Goal: Check status: Check status

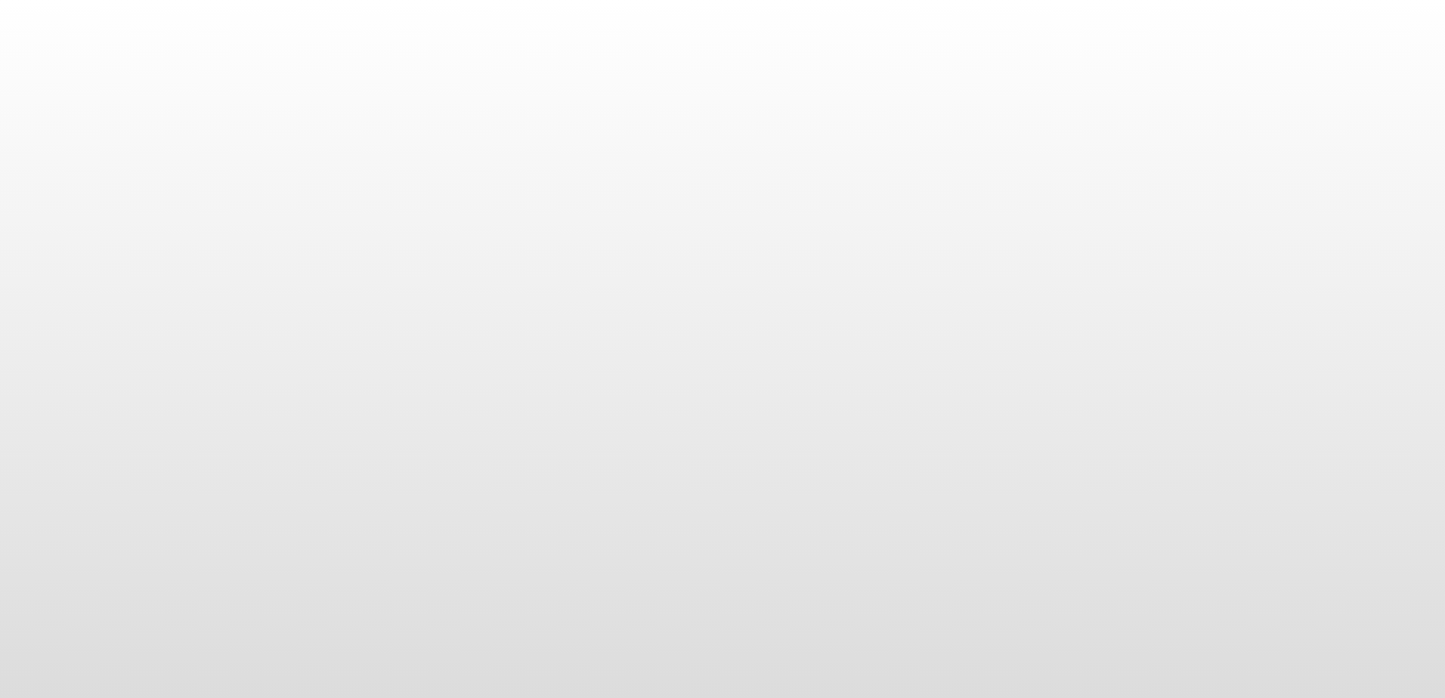
click at [709, 697] on html at bounding box center [722, 349] width 1445 height 698
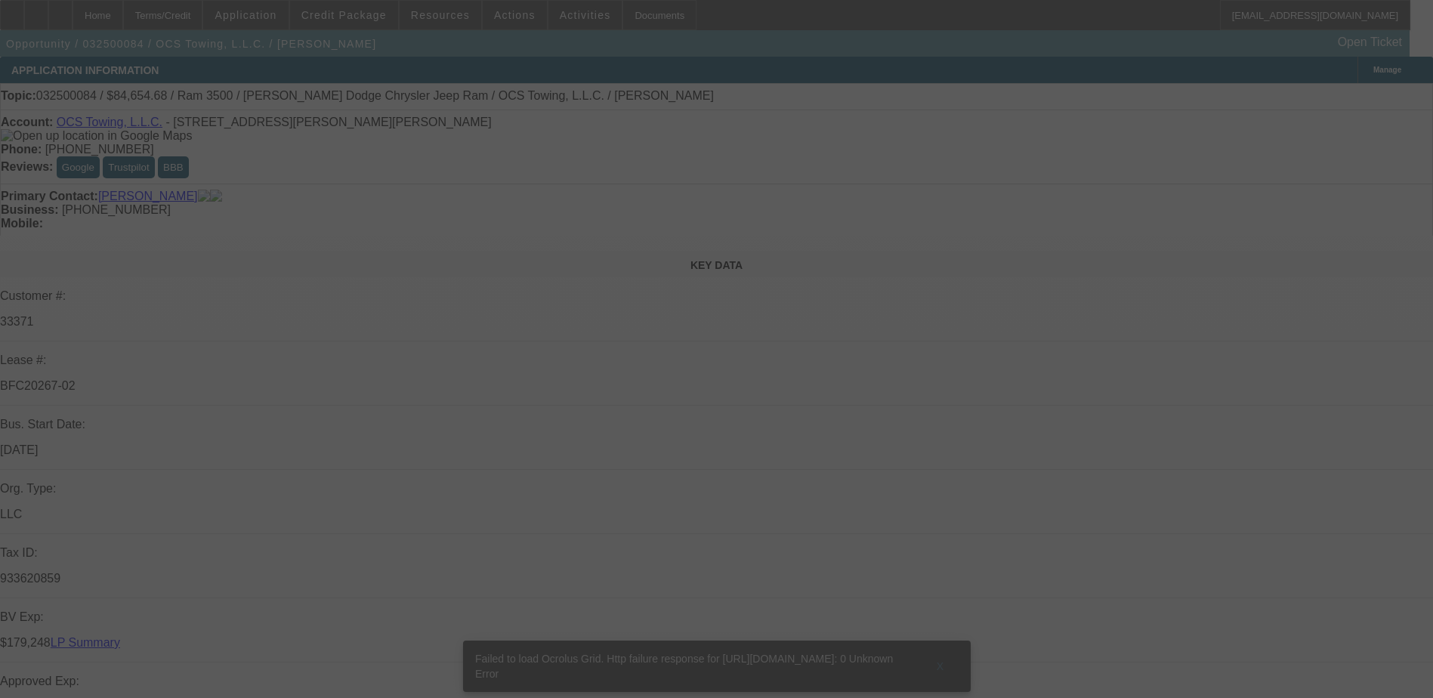
select select "0"
select select "2"
select select "0.1"
select select "0"
select select "2"
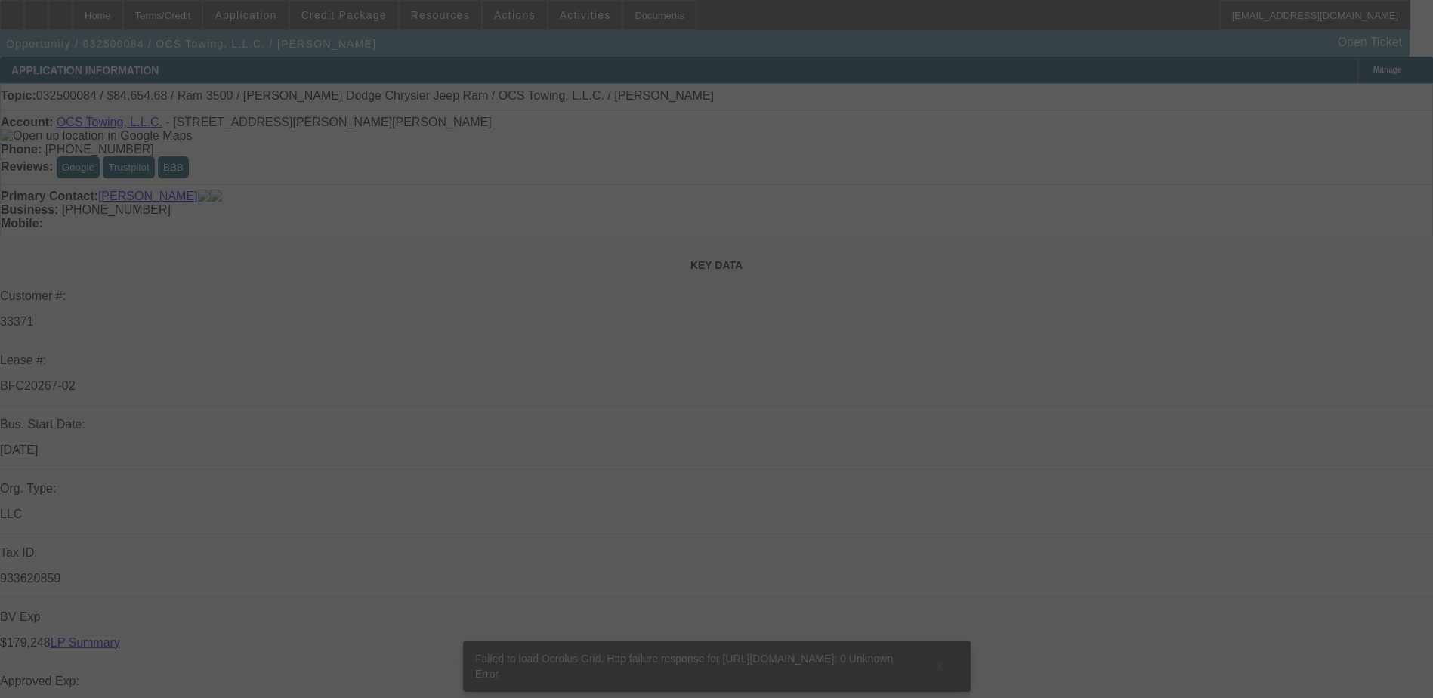
select select "0.1"
select select "0"
select select "2"
select select "0.1"
select select "0"
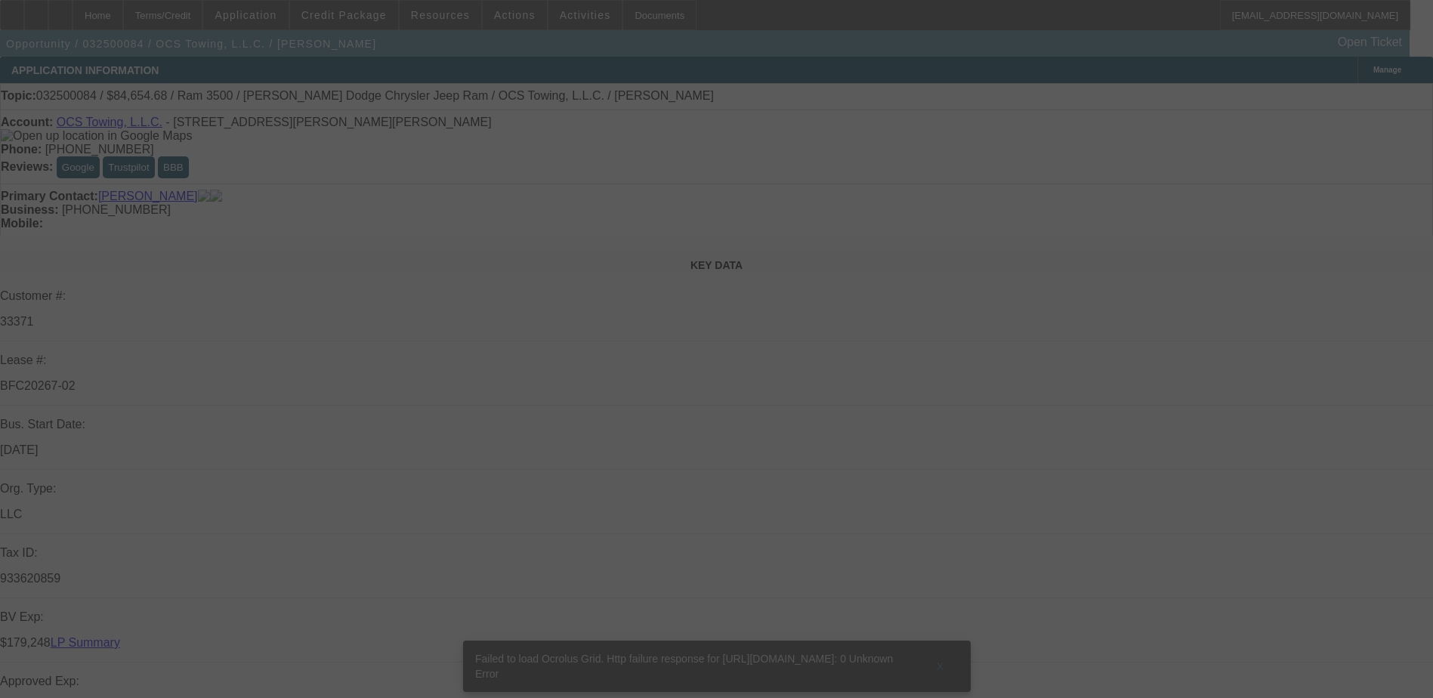
select select "0.1"
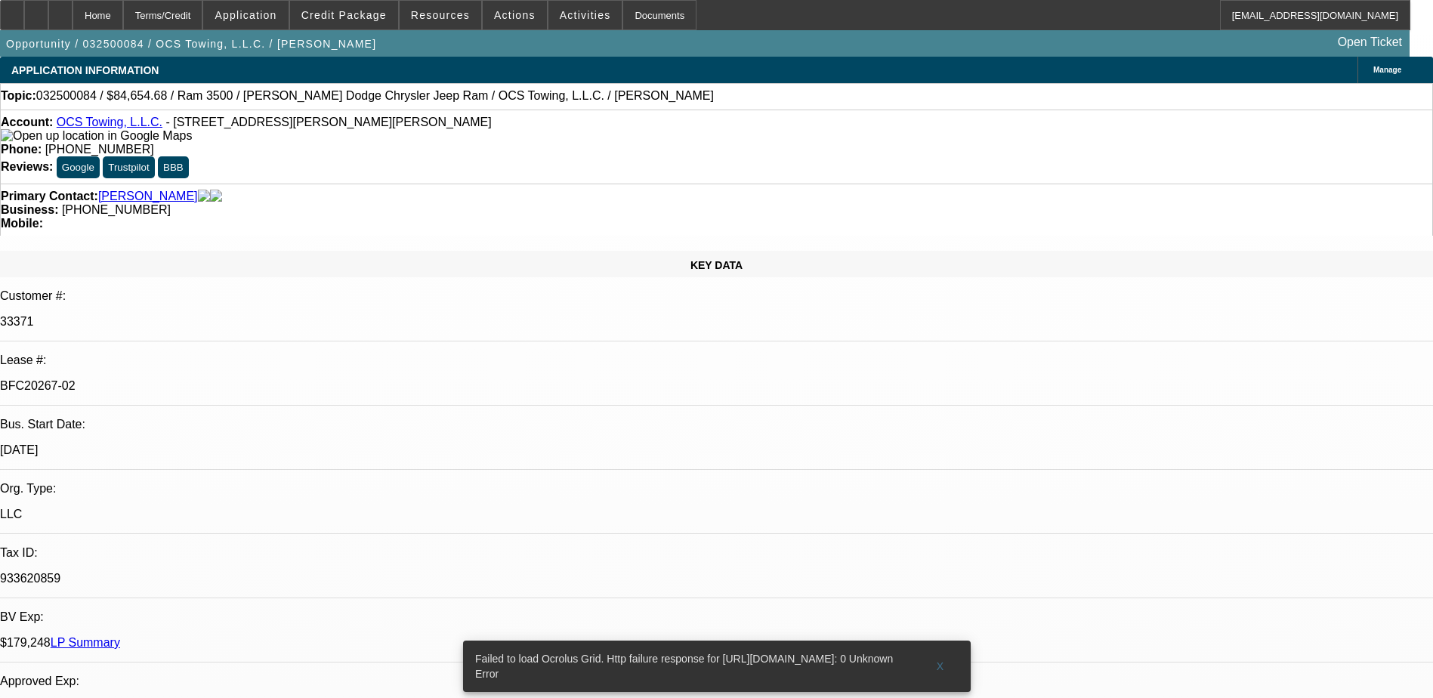
select select "1"
select select "2"
select select "1"
select select "2"
select select "1"
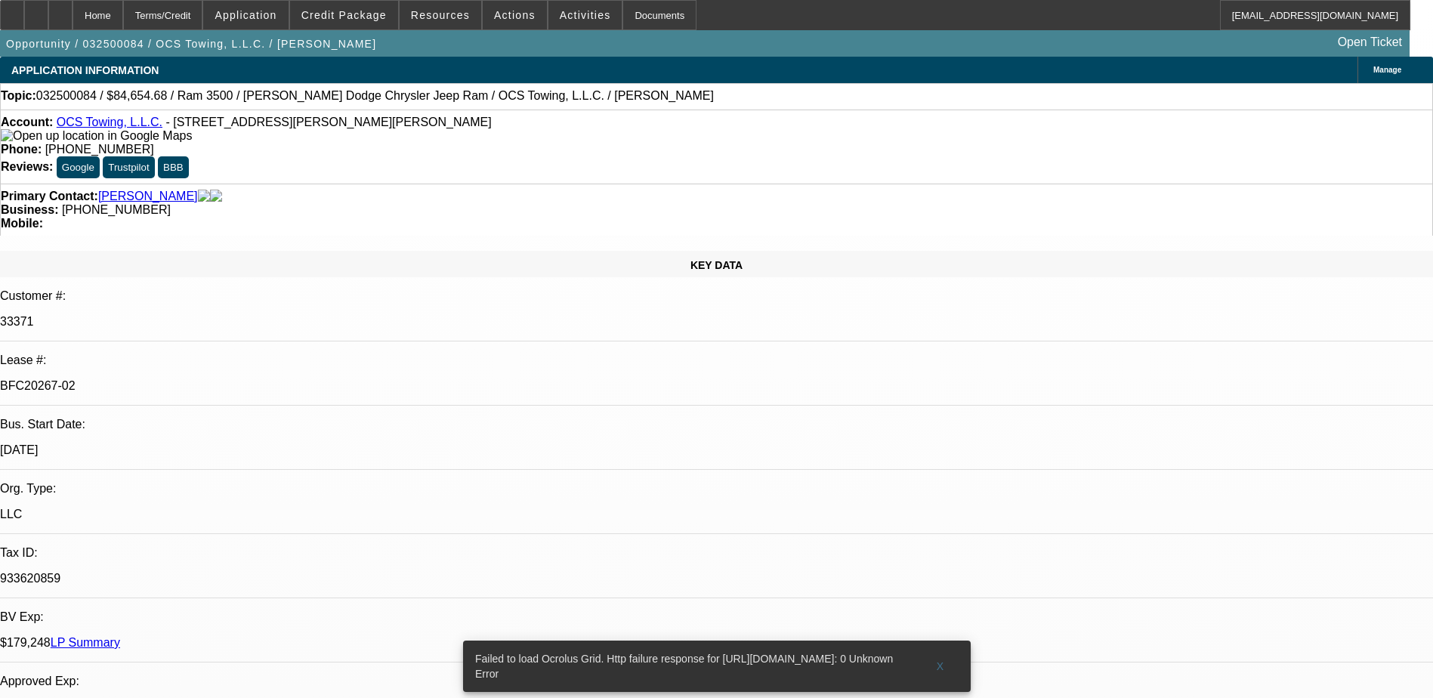
select select "2"
select select "1"
select select "2"
select select "4"
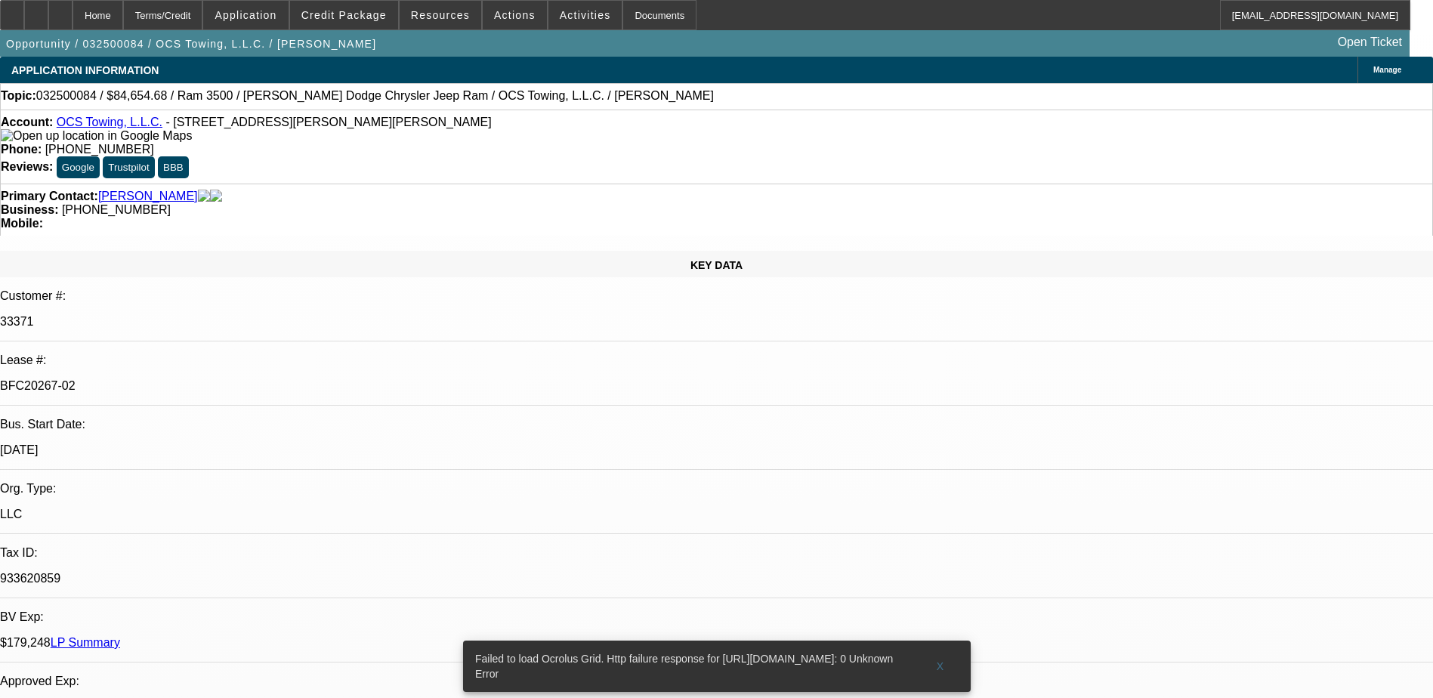
select select "4"
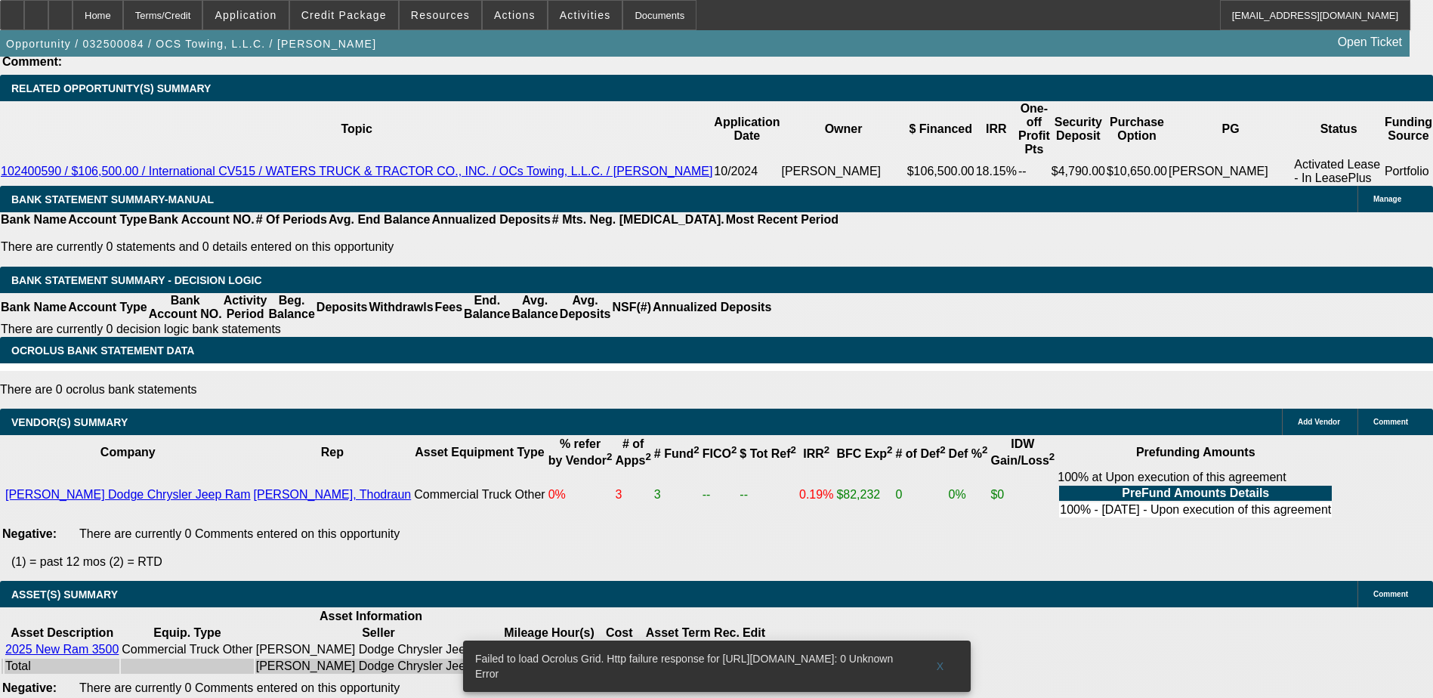
scroll to position [2720, 0]
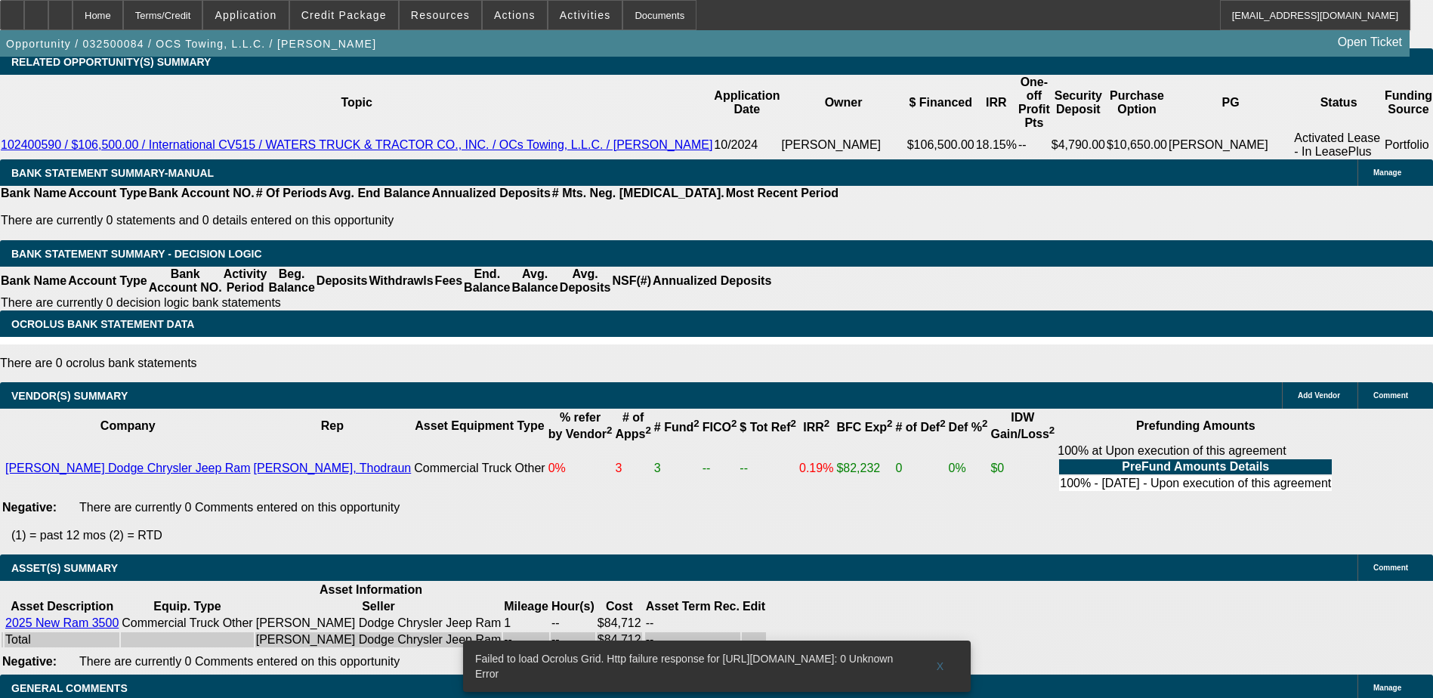
drag, startPoint x: 73, startPoint y: 522, endPoint x: 45, endPoint y: 521, distance: 28.7
copy p "Payoff"
